Goal: Information Seeking & Learning: Check status

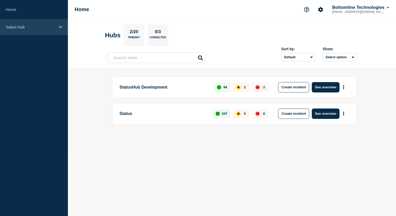
click at [61, 29] on div "Select Hub" at bounding box center [34, 27] width 68 height 16
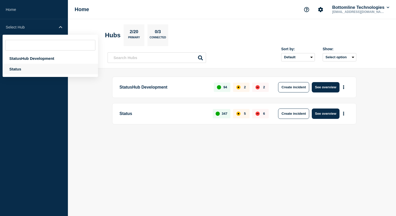
click at [44, 72] on div "Status" at bounding box center [50, 69] width 95 height 11
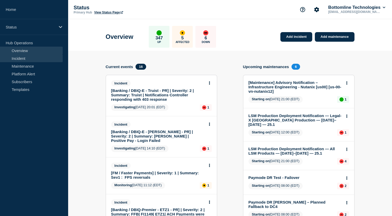
click at [41, 59] on link "Incident" at bounding box center [31, 58] width 63 height 8
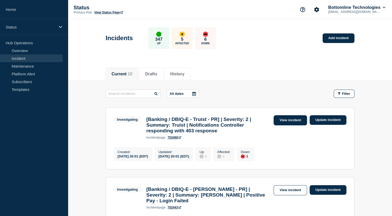
click at [282, 119] on link "View incident" at bounding box center [290, 120] width 33 height 10
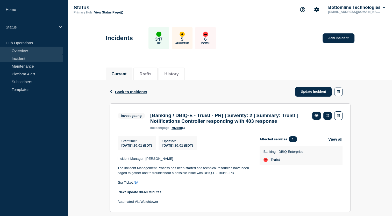
click at [36, 51] on link "Overview" at bounding box center [31, 51] width 63 height 8
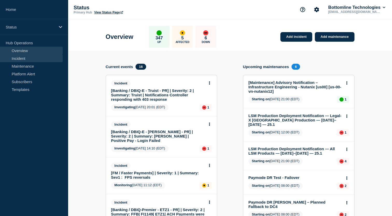
click at [37, 60] on link "Incident" at bounding box center [31, 58] width 63 height 8
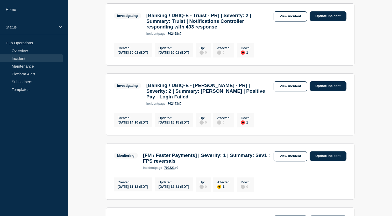
scroll to position [104, 0]
